Goal: Task Accomplishment & Management: Manage account settings

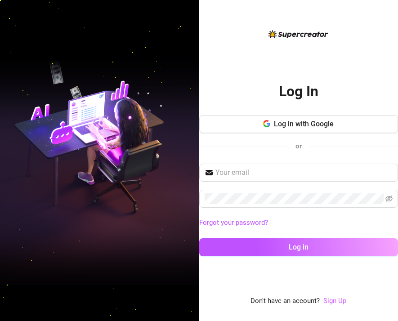
click at [335, 301] on link "Sign Up" at bounding box center [334, 301] width 23 height 8
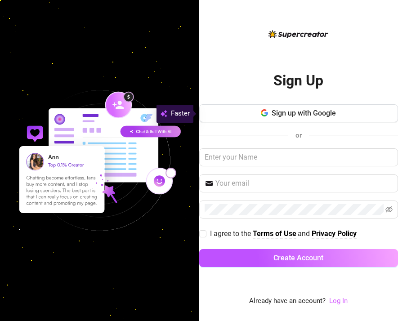
click at [340, 301] on link "Log In" at bounding box center [338, 301] width 18 height 8
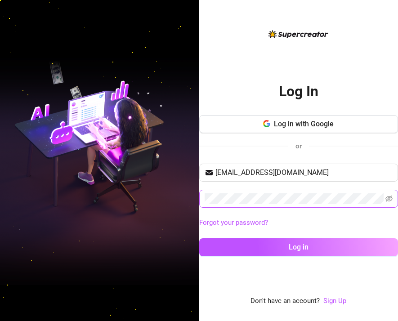
type input "[EMAIL_ADDRESS][DOMAIN_NAME]"
click at [298, 247] on button "Log in" at bounding box center [298, 247] width 199 height 18
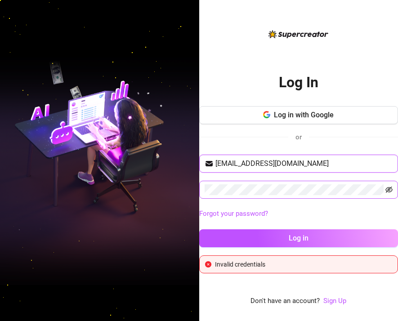
click at [388, 192] on icon "eye-invisible" at bounding box center [389, 189] width 7 height 7
click at [298, 238] on button "Log in" at bounding box center [298, 238] width 199 height 18
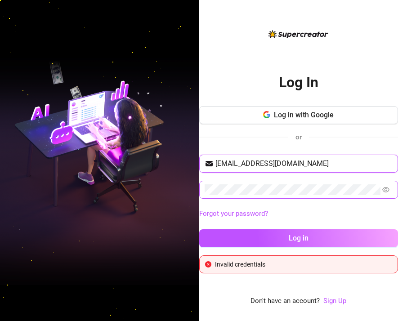
click at [298, 238] on button "Log in" at bounding box center [298, 238] width 199 height 18
click at [293, 247] on button "Log in" at bounding box center [298, 238] width 199 height 18
click at [195, 197] on div "Log In Log in with Google or [EMAIL_ADDRESS][DOMAIN_NAME] Forgot your password?…" at bounding box center [199, 160] width 398 height 321
click at [298, 238] on button "Log in" at bounding box center [298, 238] width 199 height 18
click at [293, 238] on button "Log in" at bounding box center [298, 238] width 199 height 18
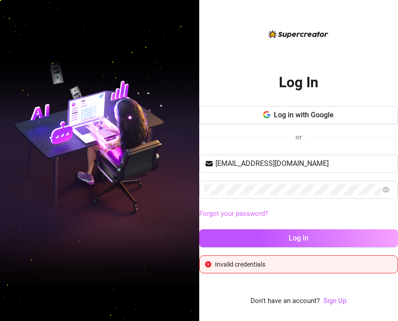
click at [223, 213] on link "Forgot your password?" at bounding box center [233, 214] width 69 height 8
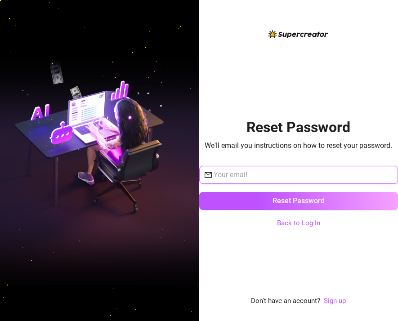
click at [249, 179] on input "text" at bounding box center [304, 175] width 180 height 11
type input "[EMAIL_ADDRESS][DOMAIN_NAME]"
click at [298, 201] on button "Reset Password" at bounding box center [298, 201] width 199 height 18
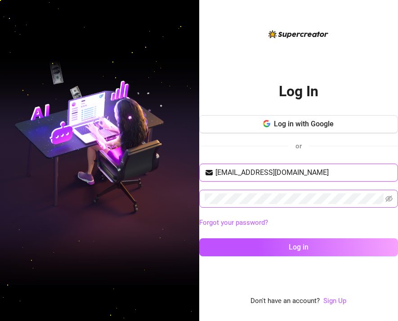
type input "[EMAIL_ADDRESS][DOMAIN_NAME]"
click at [390, 198] on icon "eye-invisible" at bounding box center [390, 199] width 2 height 2
click at [298, 247] on button "Log in" at bounding box center [298, 247] width 199 height 18
